Goal: Task Accomplishment & Management: Manage account settings

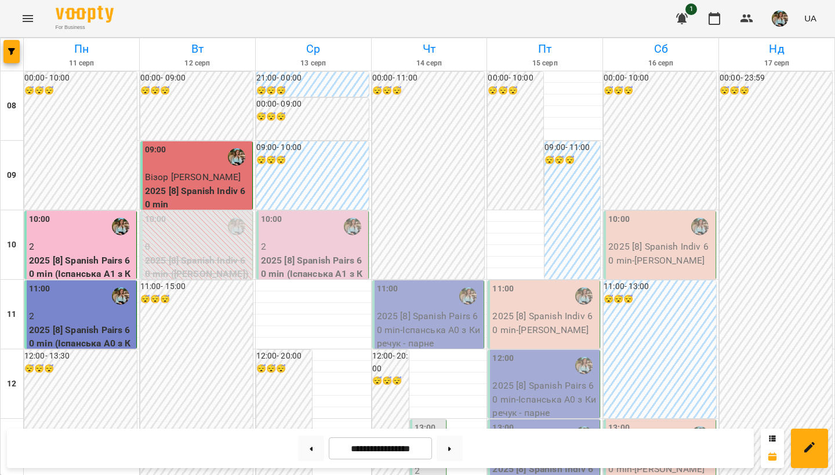
click at [306, 223] on div "10:00" at bounding box center [313, 226] width 105 height 27
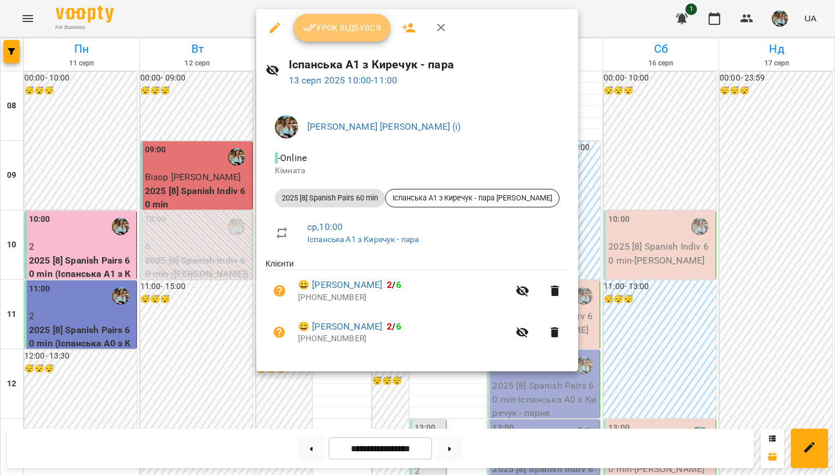
click at [340, 26] on span "Урок відбувся" at bounding box center [342, 28] width 79 height 14
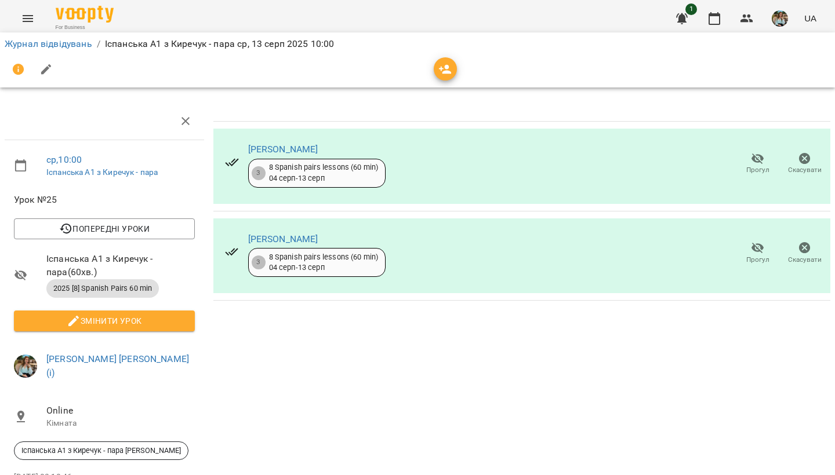
click at [488, 373] on div "[PERSON_NAME] 3 8 Spanish pairs lessons (60 min) [DATE] - [DATE] Прогул Скасува…" at bounding box center [522, 314] width 626 height 432
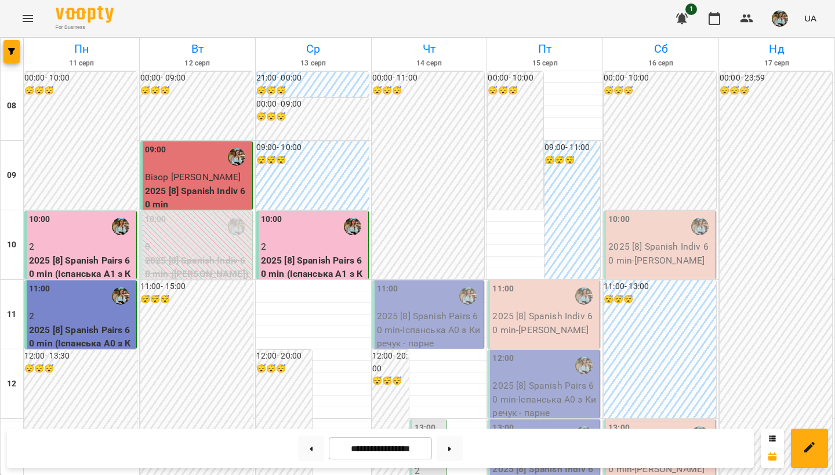
click at [779, 17] on img "button" at bounding box center [780, 18] width 16 height 16
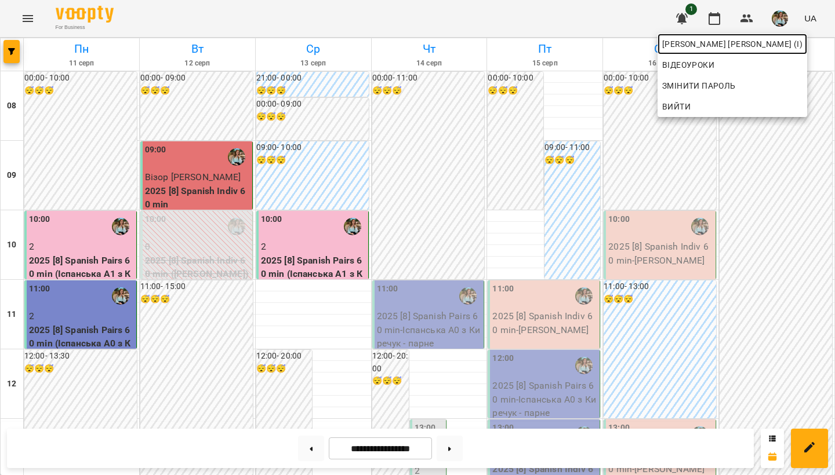
click at [758, 53] on link "[PERSON_NAME] [PERSON_NAME] (і)" at bounding box center [732, 44] width 150 height 21
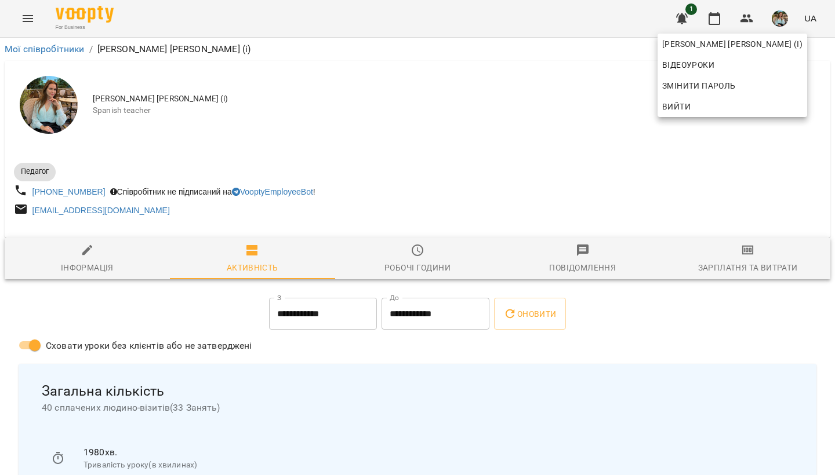
click at [399, 109] on div at bounding box center [417, 237] width 835 height 475
